Goal: Task Accomplishment & Management: Manage account settings

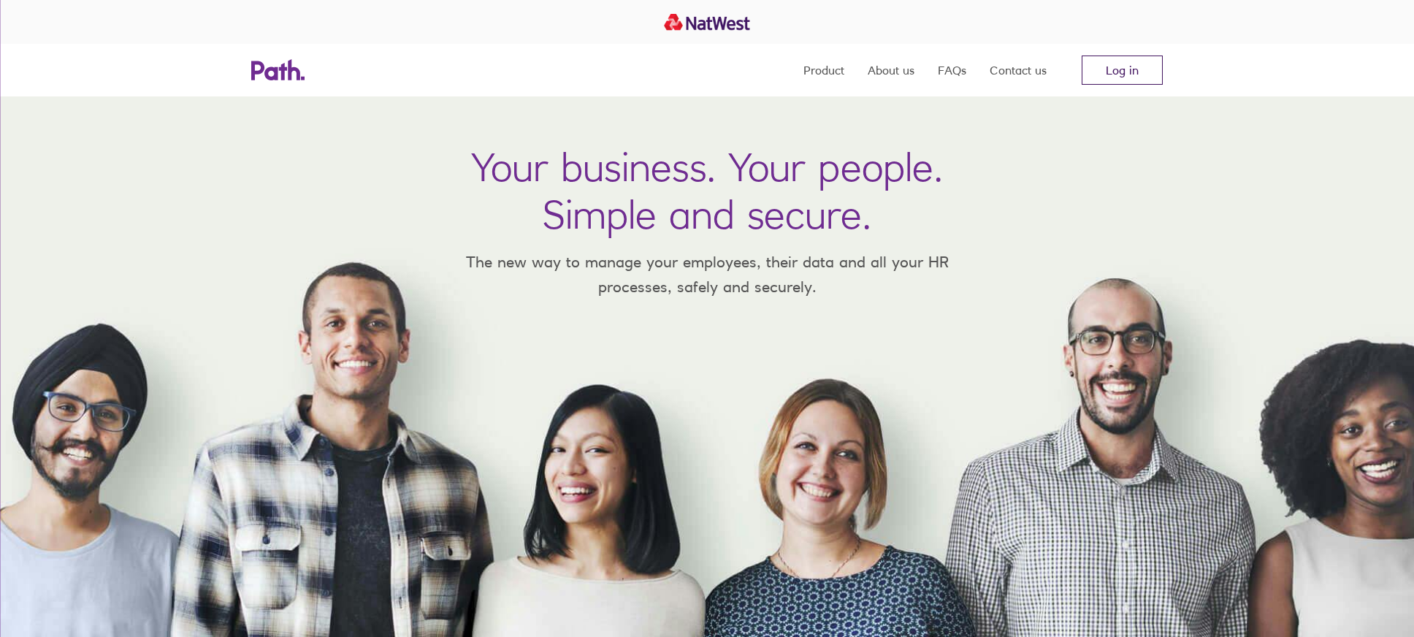
click at [1129, 75] on link "Log in" at bounding box center [1122, 70] width 81 height 29
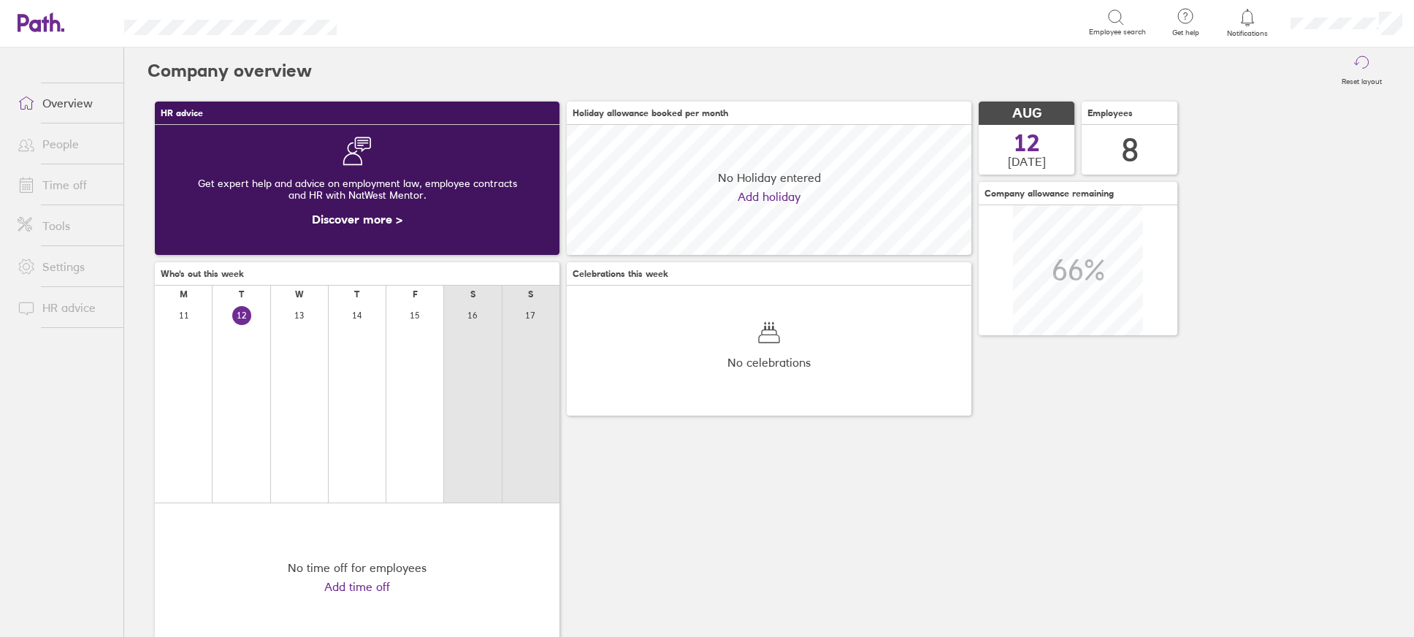
scroll to position [130, 405]
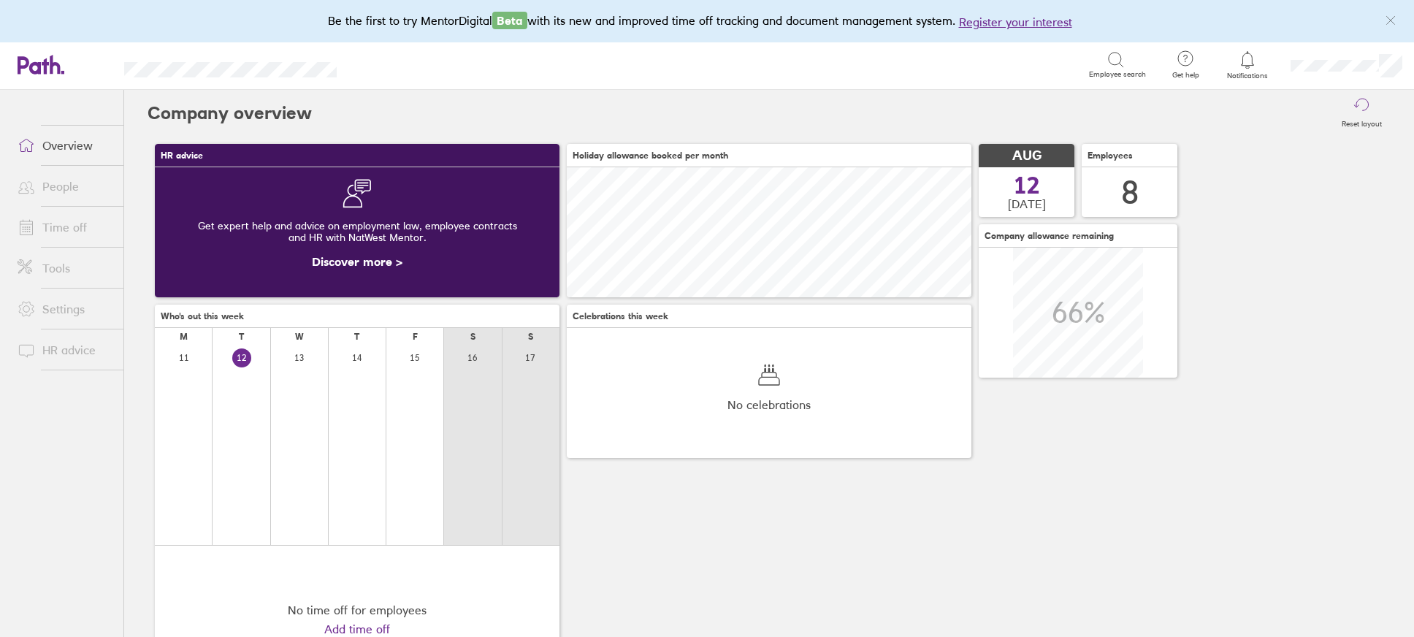
click at [68, 184] on link "People" at bounding box center [65, 186] width 118 height 29
